Goal: Transaction & Acquisition: Purchase product/service

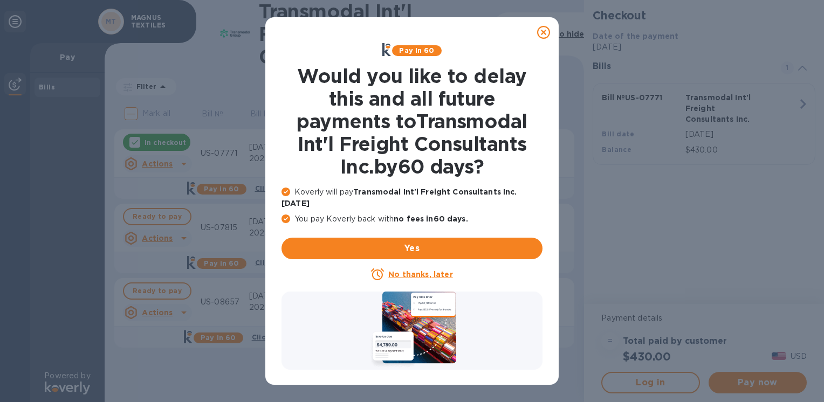
click at [425, 270] on u "No thanks, later" at bounding box center [420, 274] width 64 height 9
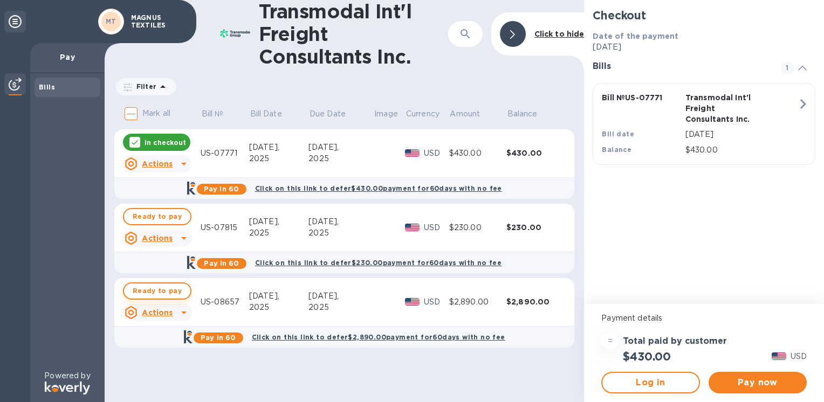
click at [158, 292] on span "Ready to pay" at bounding box center [157, 291] width 49 height 13
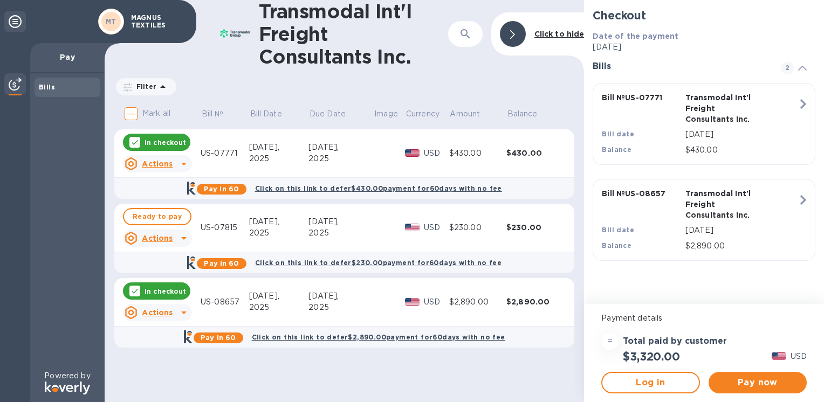
click at [155, 143] on p "In checkout" at bounding box center [165, 142] width 42 height 9
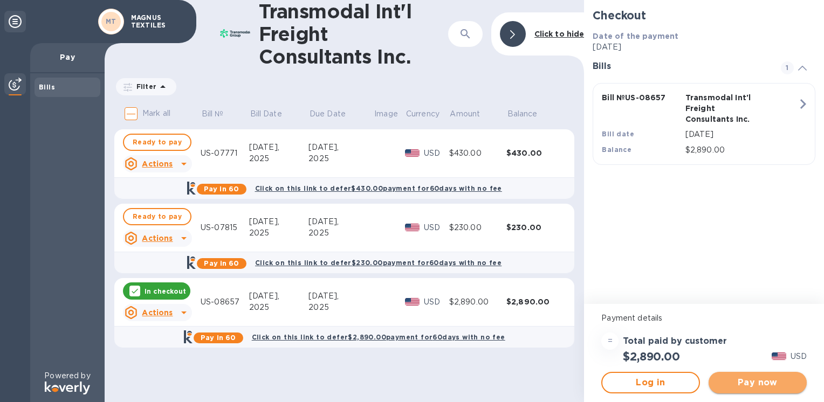
click at [750, 376] on span "Pay now" at bounding box center [757, 382] width 81 height 13
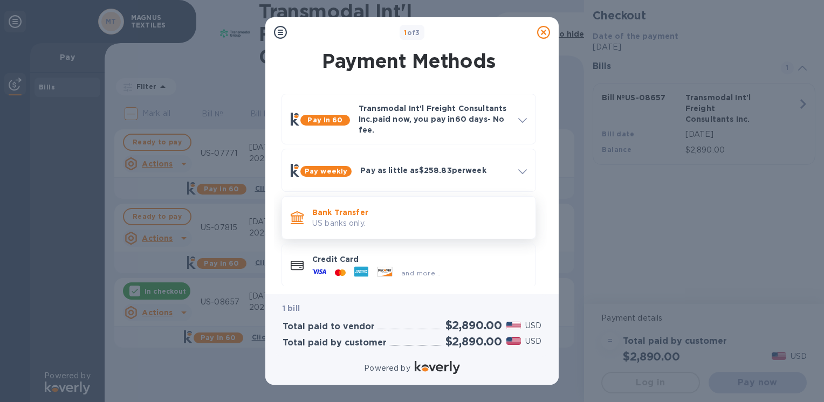
click at [409, 215] on p "Bank Transfer" at bounding box center [419, 212] width 215 height 11
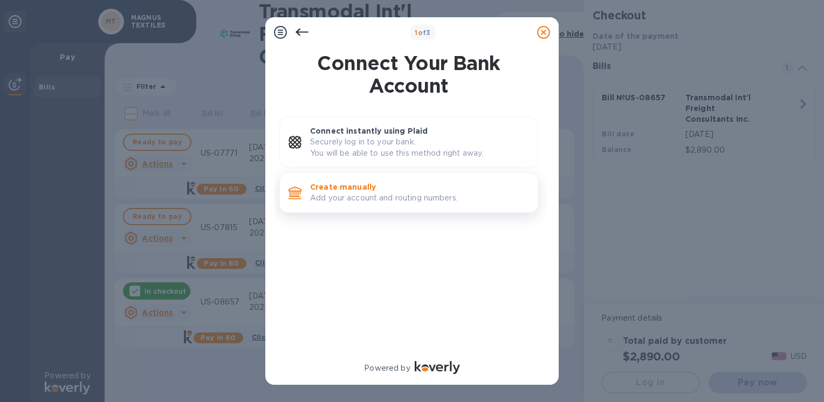
click at [412, 195] on p "Add your account and routing numbers." at bounding box center [419, 197] width 219 height 11
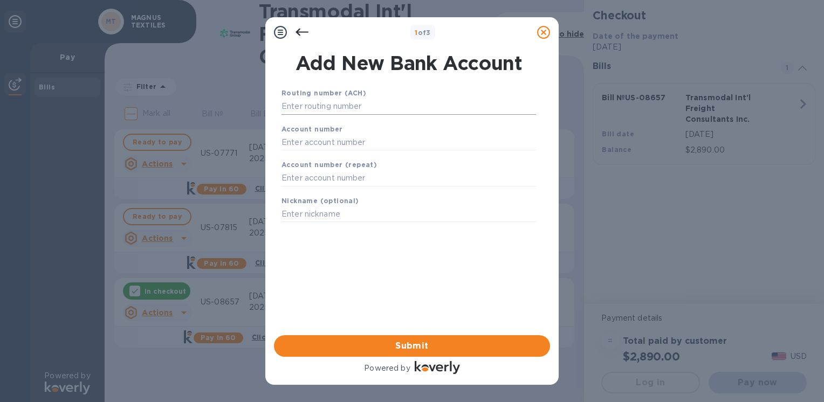
click at [341, 102] on input "text" at bounding box center [408, 107] width 254 height 16
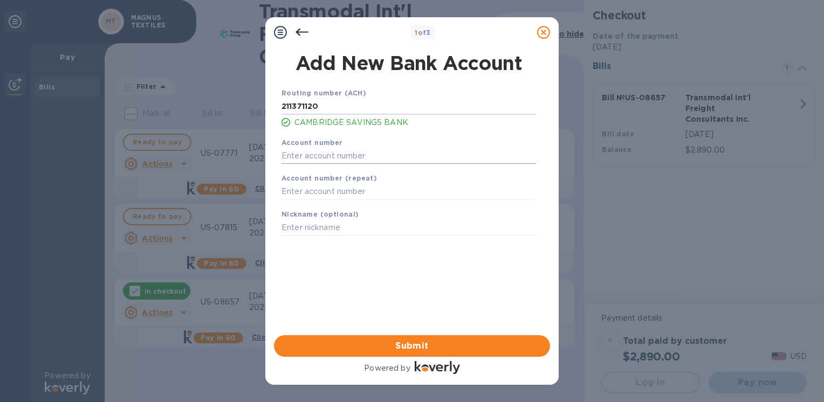
type input "211371120"
click at [335, 154] on input "text" at bounding box center [408, 156] width 254 height 16
type input "11093028"
click at [328, 195] on input "text" at bounding box center [408, 192] width 254 height 16
type input "11093028"
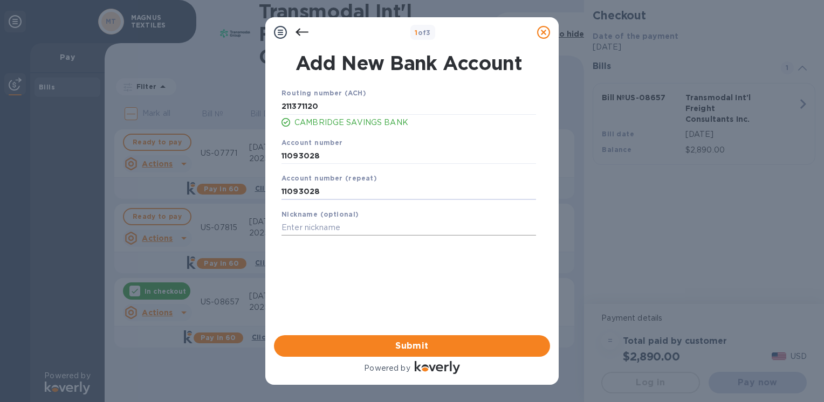
click at [324, 225] on input "text" at bounding box center [408, 228] width 254 height 16
type input "[PERSON_NAME]"
click at [364, 286] on div "Routing number (ACH) [US_BANK_ROUTING_MICR] CAMBRIDGE SAVINGS BANK Account numb…" at bounding box center [409, 197] width 276 height 237
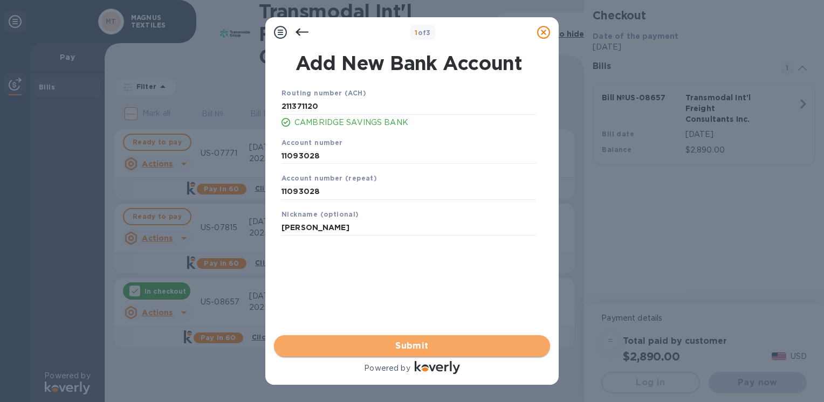
click at [420, 344] on span "Submit" at bounding box center [411, 346] width 259 height 13
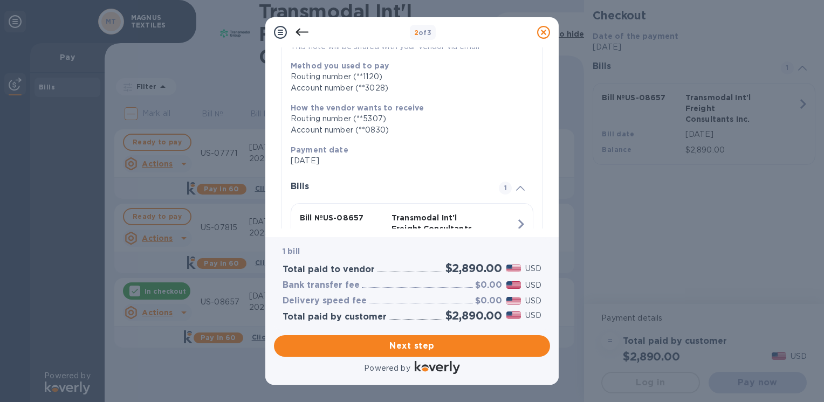
scroll to position [218, 0]
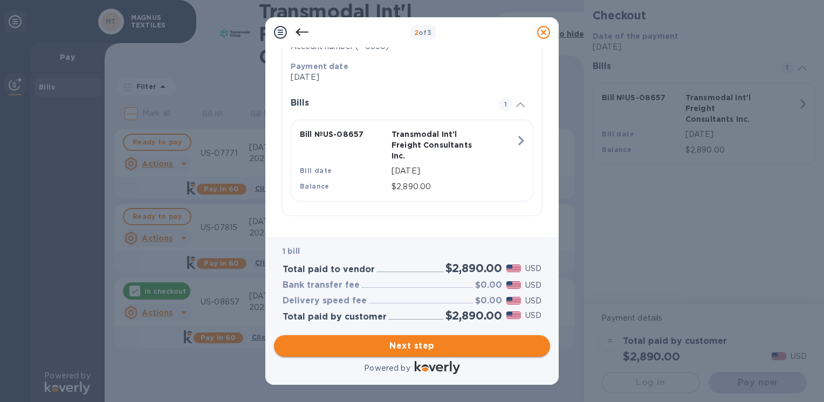
click at [416, 348] on span "Next step" at bounding box center [411, 346] width 259 height 13
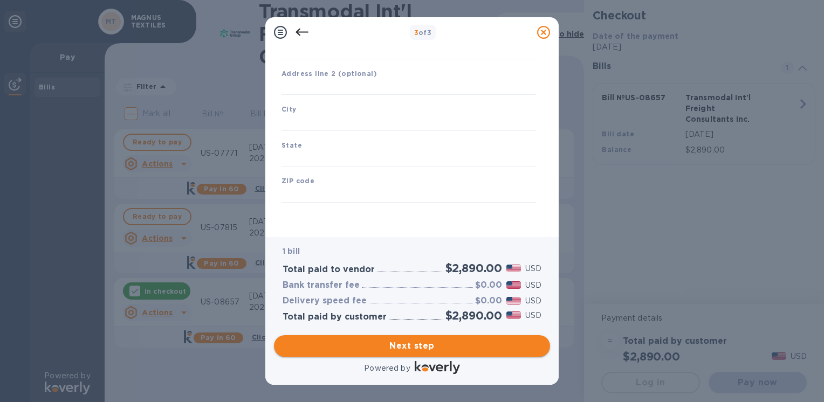
scroll to position [126, 0]
type input "[GEOGRAPHIC_DATA]"
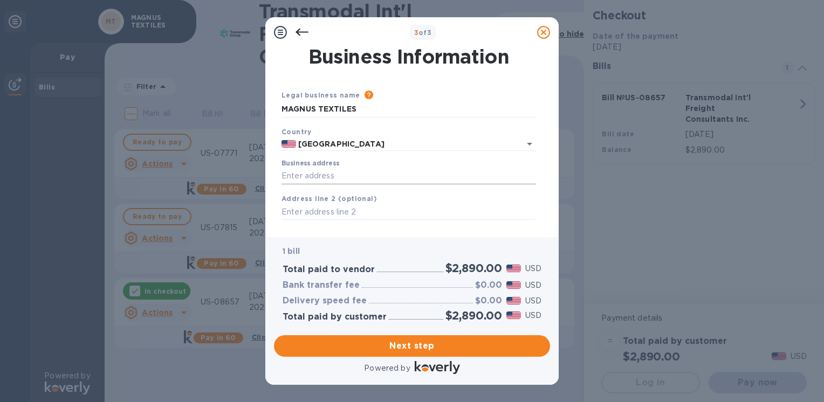
click at [332, 175] on input "Business address" at bounding box center [408, 176] width 254 height 16
type input "[STREET_ADDRESS]"
type input "Acton"
type input "MA"
type input "01720"
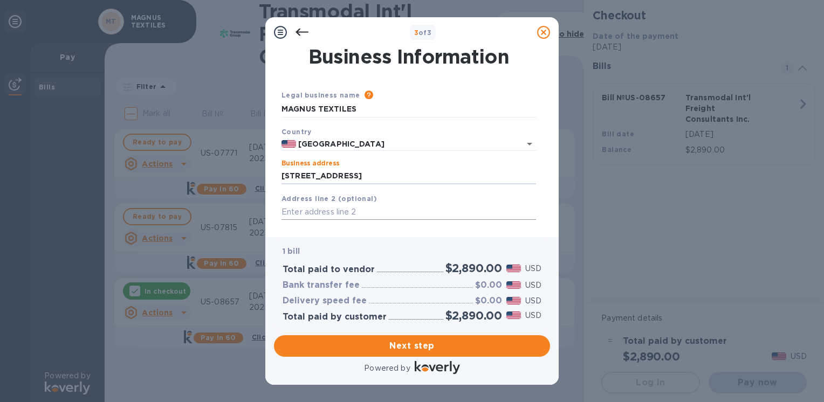
scroll to position [126, 0]
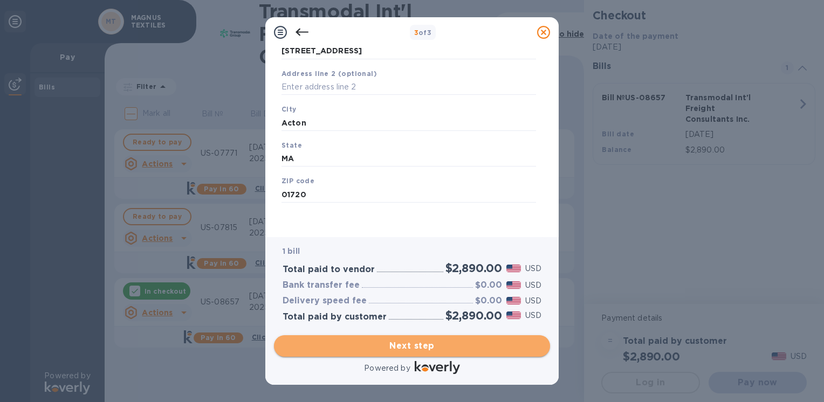
click at [397, 346] on span "Next step" at bounding box center [411, 346] width 259 height 13
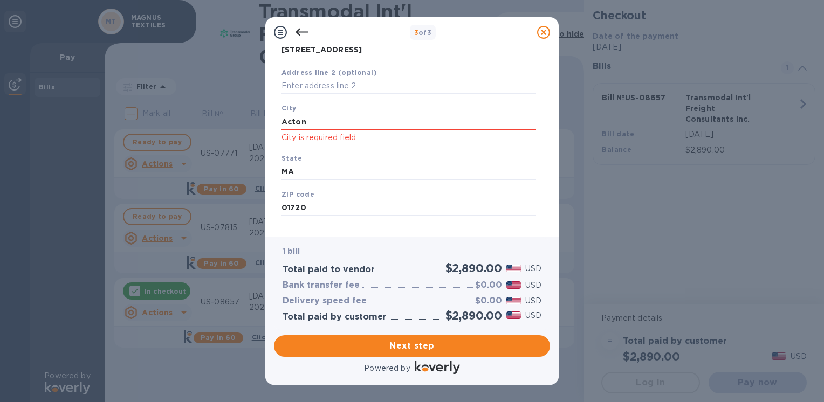
drag, startPoint x: 281, startPoint y: 133, endPoint x: 232, endPoint y: 138, distance: 48.8
click at [241, 138] on div "3 of 3 Business Information Legal business name Please provide the legal name t…" at bounding box center [412, 201] width 824 height 402
type input "Acton"
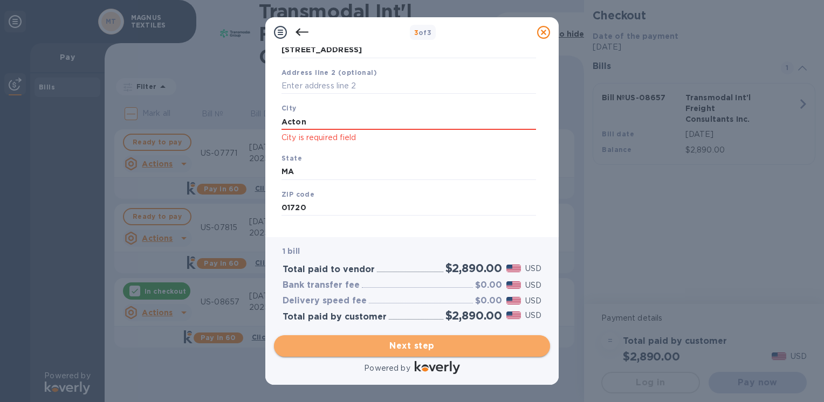
click at [482, 343] on span "Next step" at bounding box center [411, 346] width 259 height 13
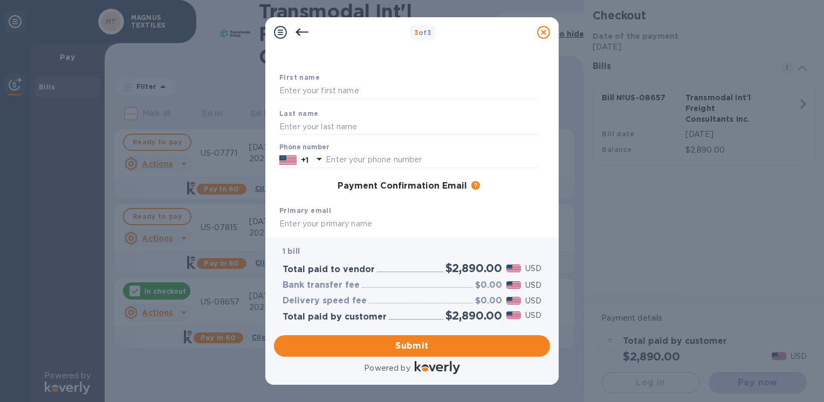
scroll to position [0, 0]
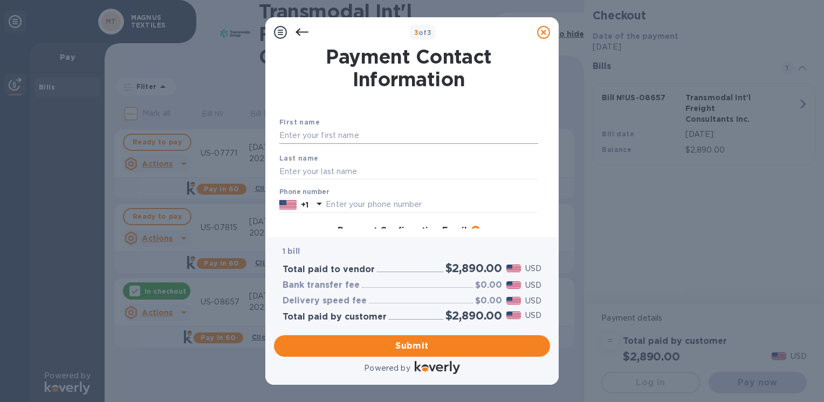
click at [338, 134] on input "text" at bounding box center [408, 136] width 259 height 16
type input "Shash"
type input "[PERSON_NAME]"
type input "8576930702"
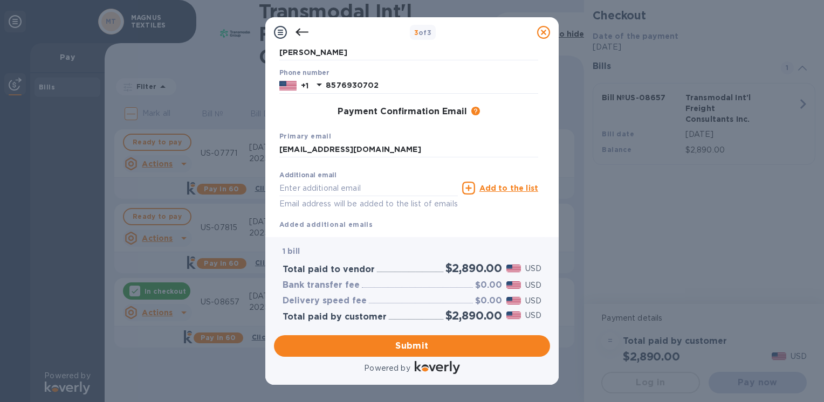
scroll to position [97, 0]
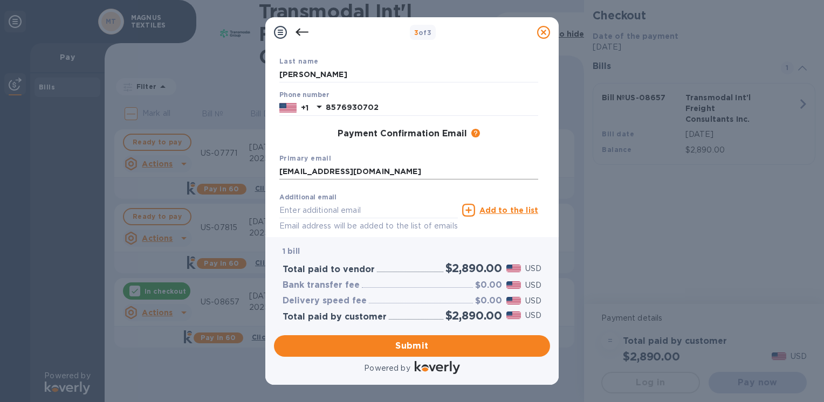
click at [349, 172] on input "[EMAIL_ADDRESS][DOMAIN_NAME]" at bounding box center [408, 172] width 259 height 16
type input "[EMAIL_ADDRESS][DOMAIN_NAME]"
click at [426, 195] on div "Additional email Email address will be added to the list of emails" at bounding box center [368, 213] width 178 height 39
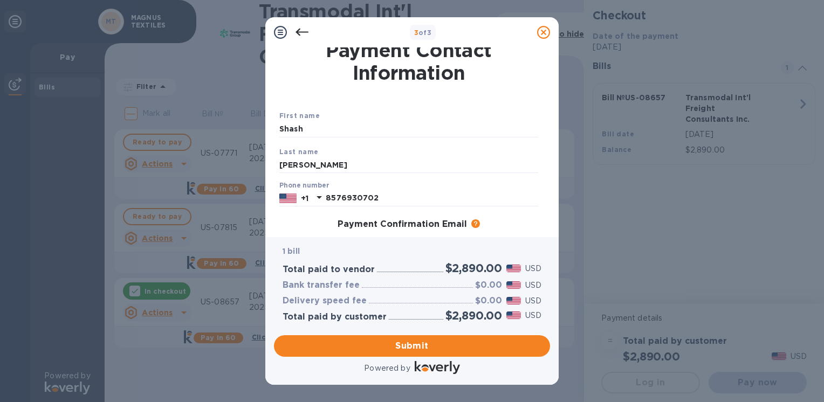
scroll to position [0, 0]
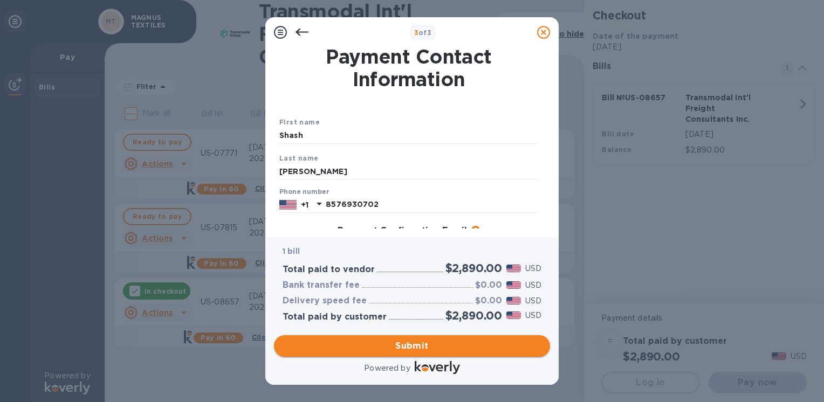
click at [385, 348] on span "Submit" at bounding box center [411, 346] width 259 height 13
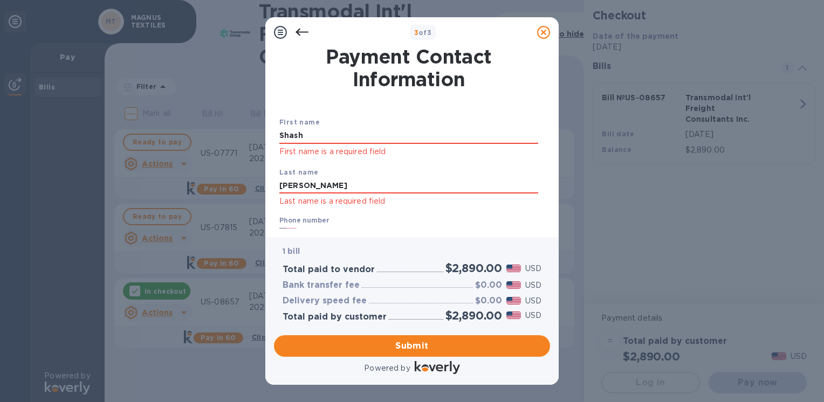
drag, startPoint x: 329, startPoint y: 139, endPoint x: 238, endPoint y: 130, distance: 91.0
click at [238, 130] on div "3 of 3 Payment Contact Information First name Shash First name is a required fi…" at bounding box center [412, 201] width 824 height 402
type input "Shash"
click at [294, 184] on input "[PERSON_NAME]" at bounding box center [408, 186] width 259 height 16
drag, startPoint x: 298, startPoint y: 187, endPoint x: 245, endPoint y: 183, distance: 52.9
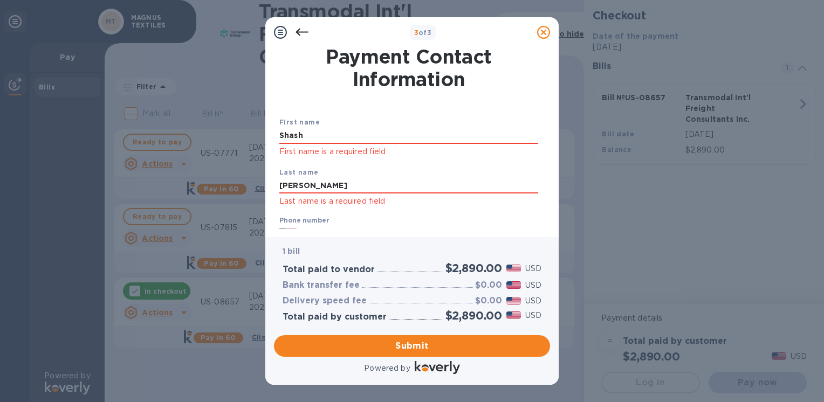
click at [247, 184] on div "3 of 3 Payment Contact Information First name Shash First name is a required fi…" at bounding box center [412, 201] width 824 height 402
type input "[PERSON_NAME]"
click at [512, 208] on div "Last name [PERSON_NAME] Last name is a required field" at bounding box center [408, 187] width 267 height 50
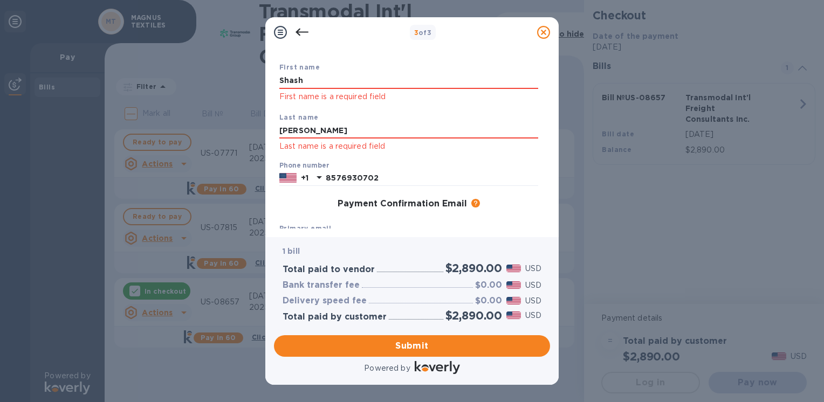
scroll to position [179, 0]
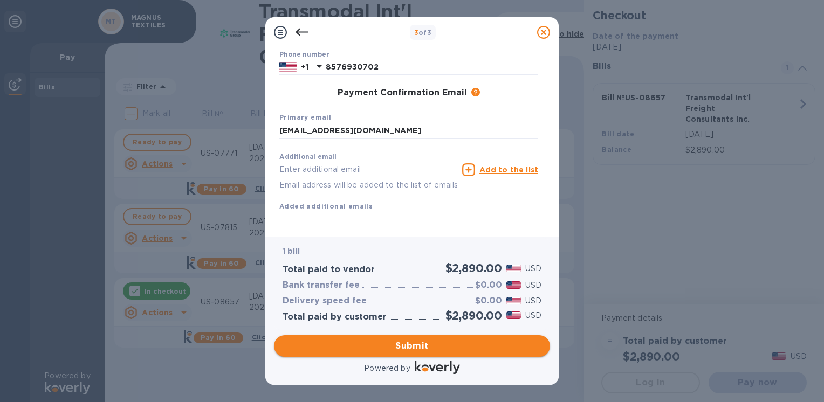
click at [401, 344] on span "Submit" at bounding box center [411, 346] width 259 height 13
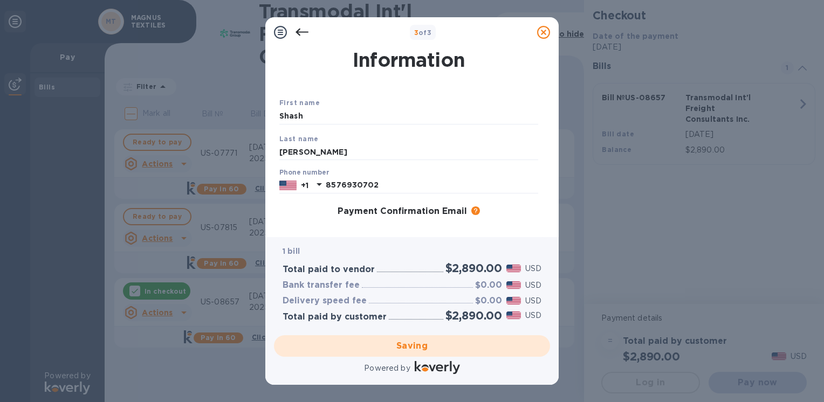
scroll to position [0, 0]
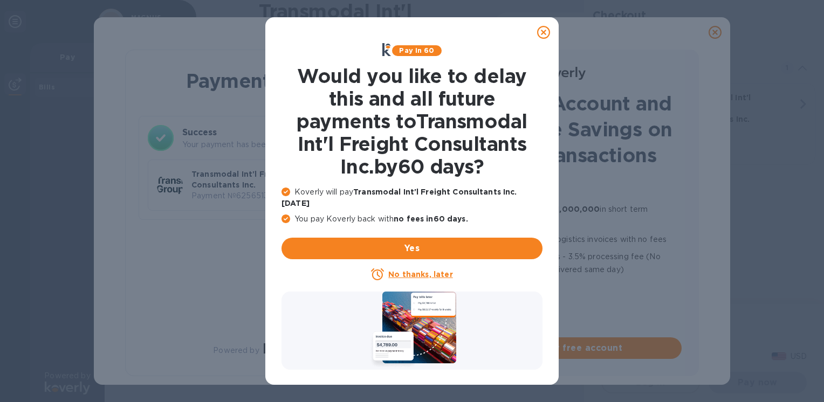
click at [435, 270] on u "No thanks, later" at bounding box center [420, 274] width 64 height 9
